Goal: Navigation & Orientation: Find specific page/section

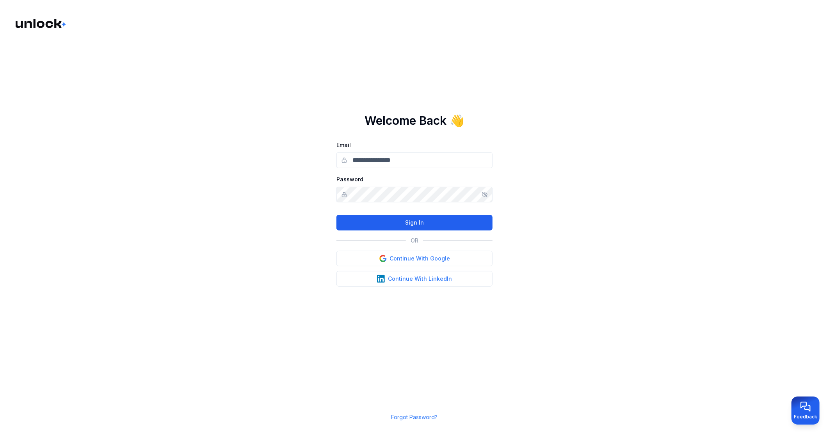
type input "**********"
click at [413, 218] on button "Sign In" at bounding box center [414, 223] width 156 height 16
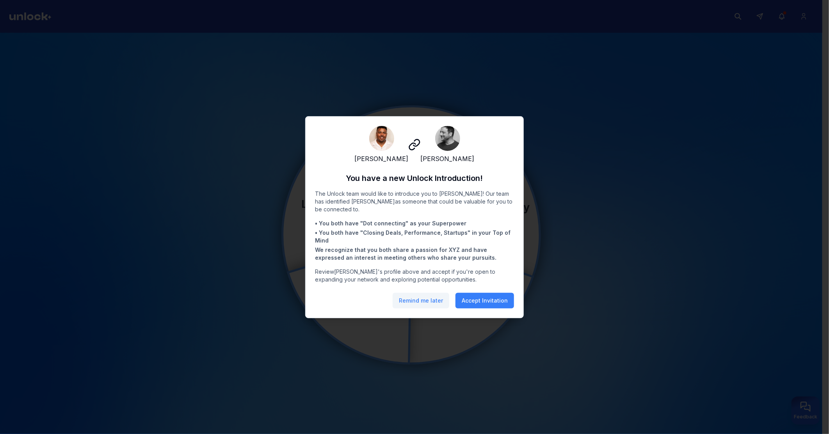
click at [431, 301] on button "Remind me later" at bounding box center [421, 301] width 57 height 16
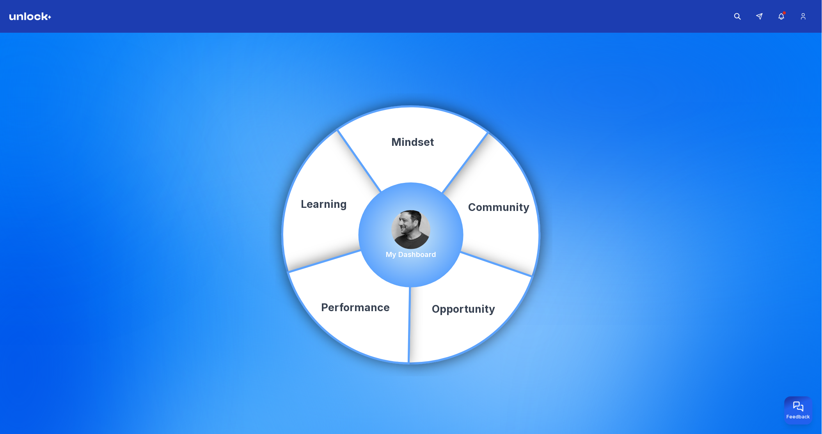
click at [412, 231] on img at bounding box center [411, 229] width 39 height 39
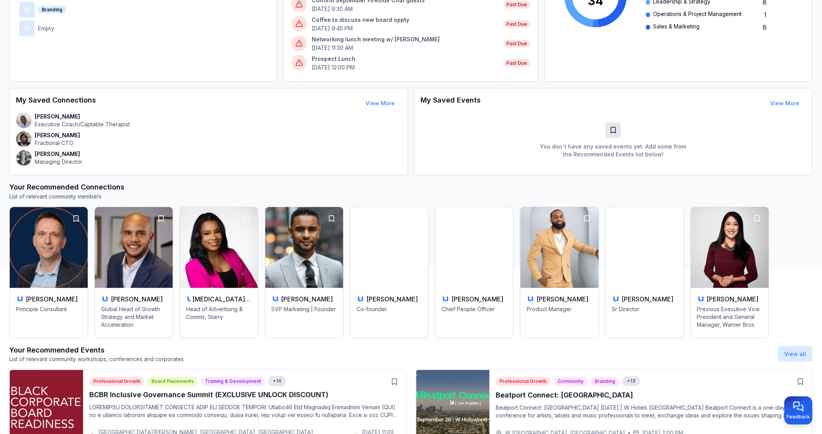
scroll to position [285, 0]
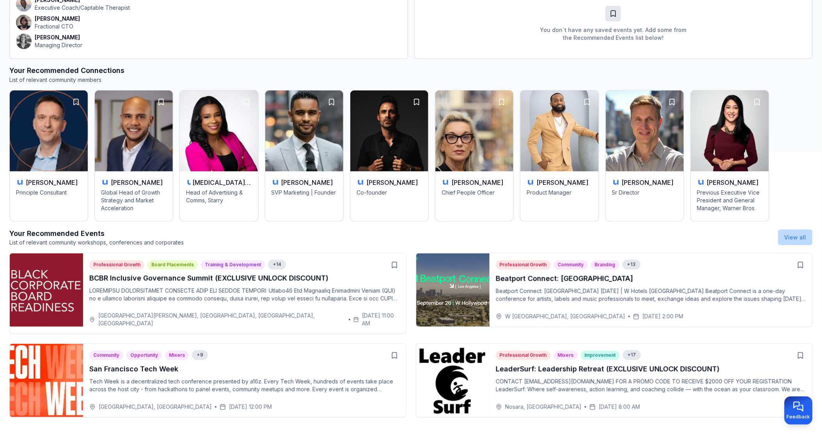
click at [790, 234] on link "View all" at bounding box center [796, 237] width 22 height 7
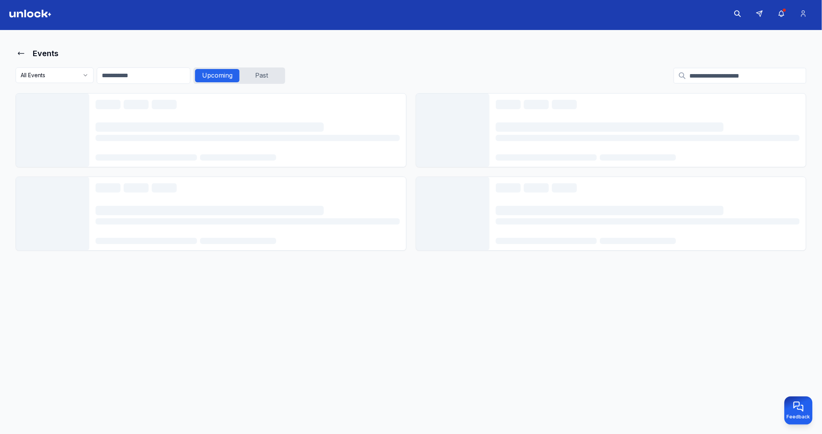
scroll to position [10, 0]
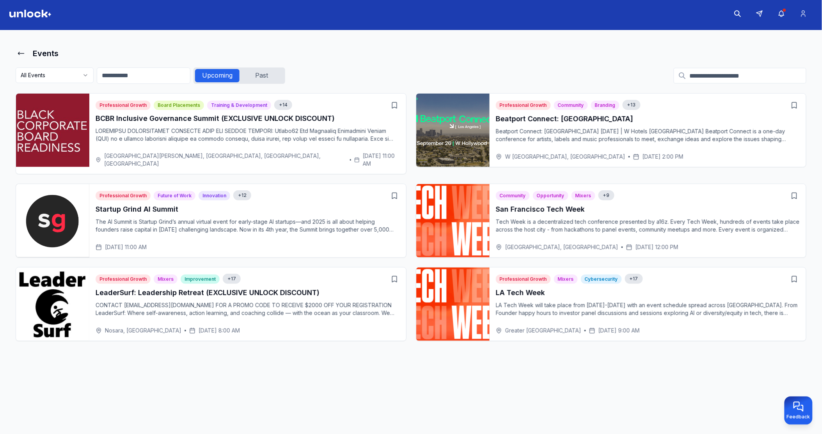
scroll to position [3, 0]
